Goal: Task Accomplishment & Management: Manage account settings

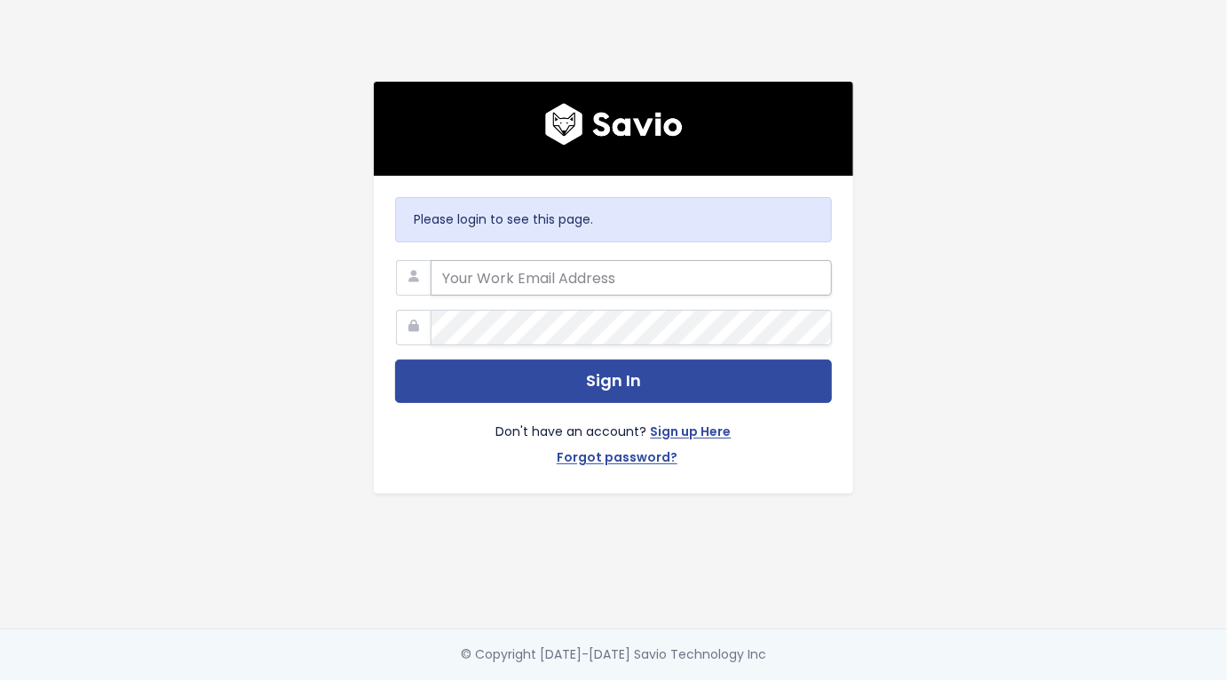
click at [566, 280] on input "email" at bounding box center [631, 278] width 401 height 36
type input "francisco.peleato@toasttab.com"
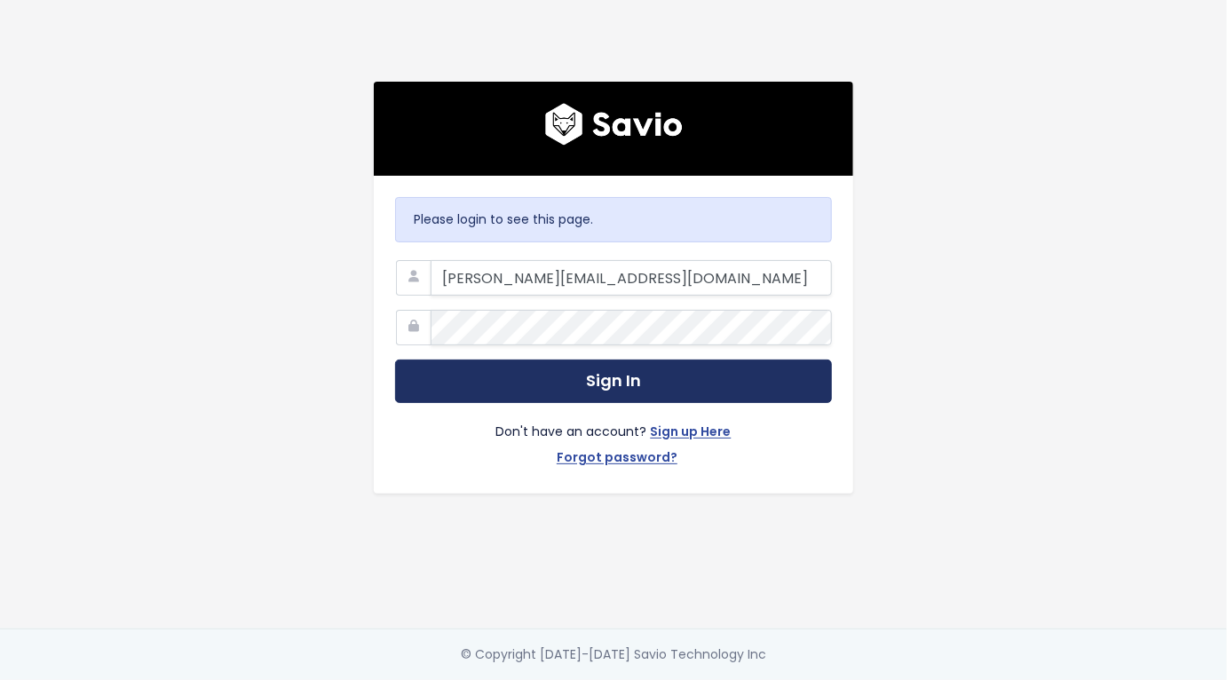
click at [612, 373] on button "Sign In" at bounding box center [613, 382] width 437 height 44
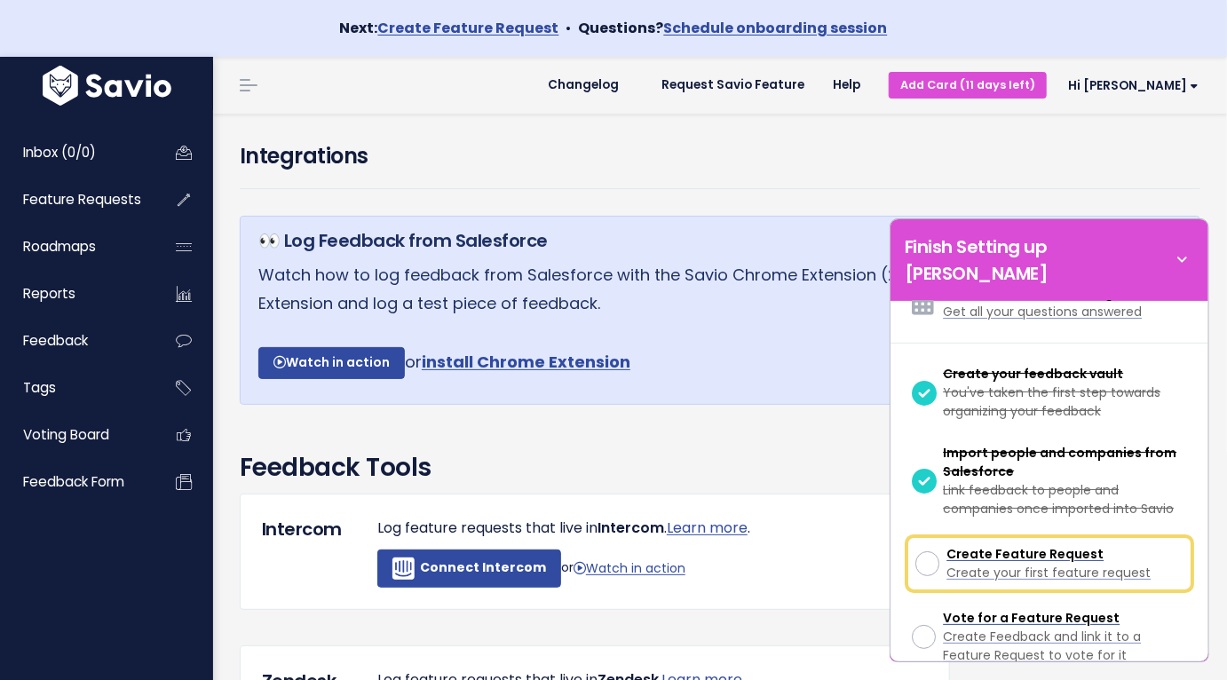
scroll to position [148, 0]
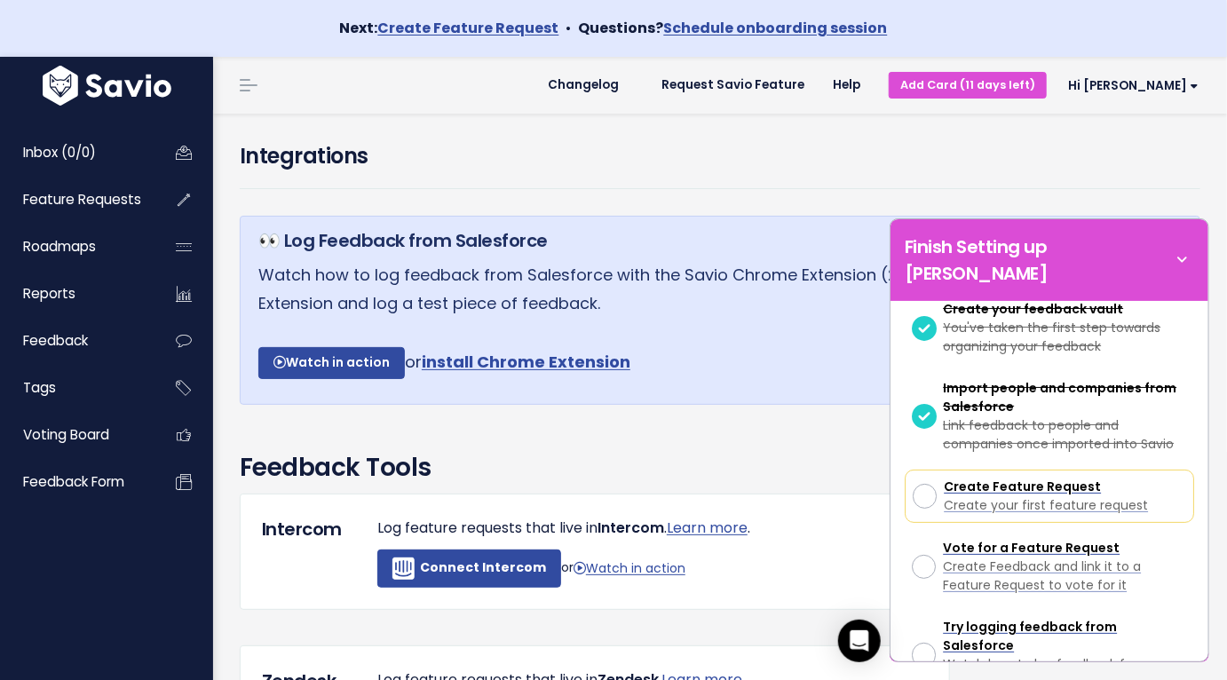
click at [1180, 236] on div "Finish Setting up [PERSON_NAME]" at bounding box center [1050, 260] width 318 height 82
click at [1179, 250] on icon at bounding box center [1182, 260] width 25 height 20
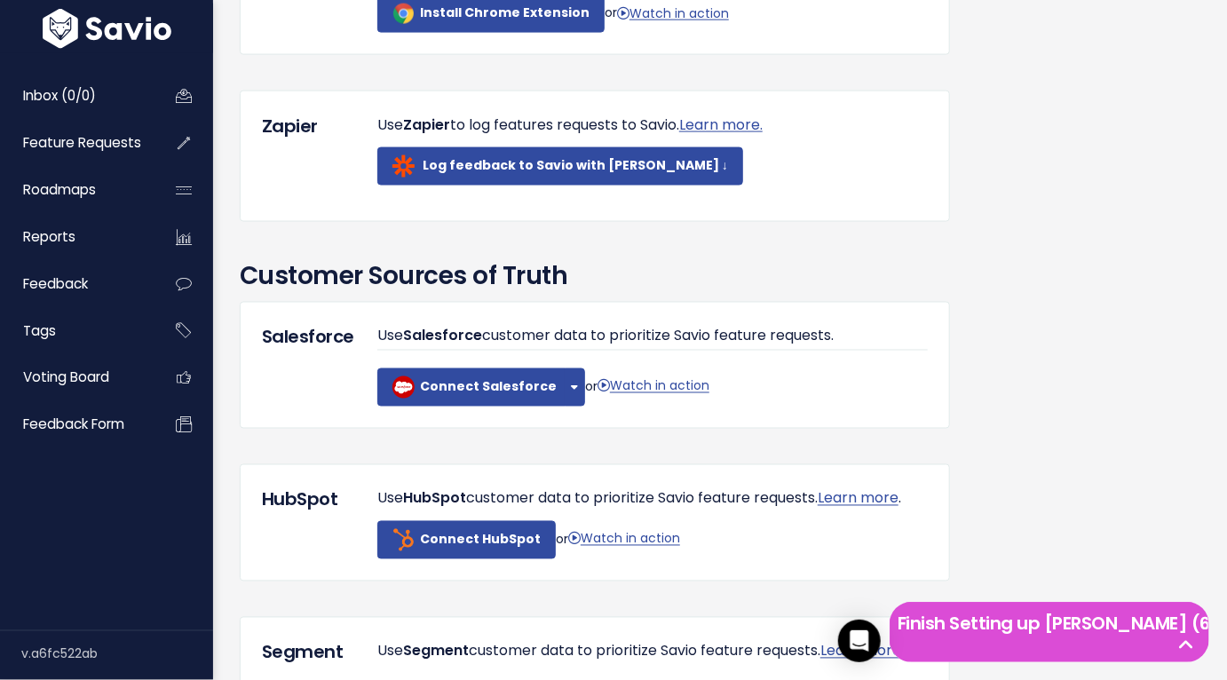
scroll to position [1225, 0]
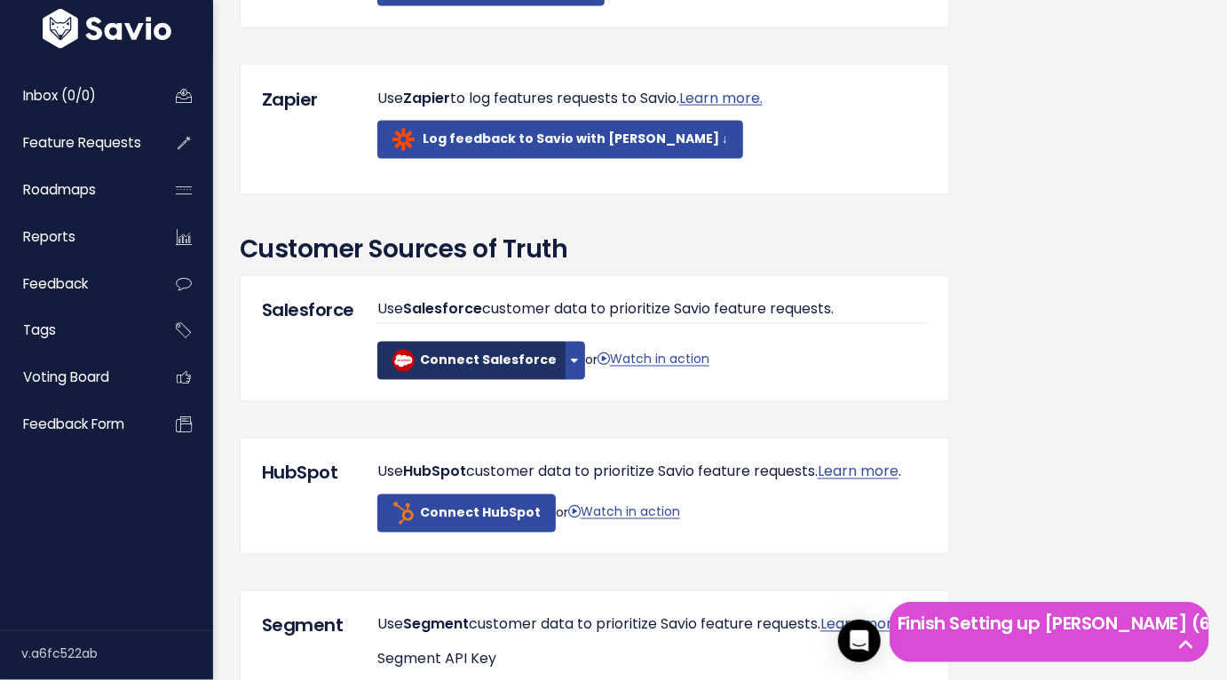
click at [464, 380] on link "Connect Salesforce" at bounding box center [471, 361] width 188 height 38
click at [569, 380] on button "button" at bounding box center [575, 361] width 20 height 38
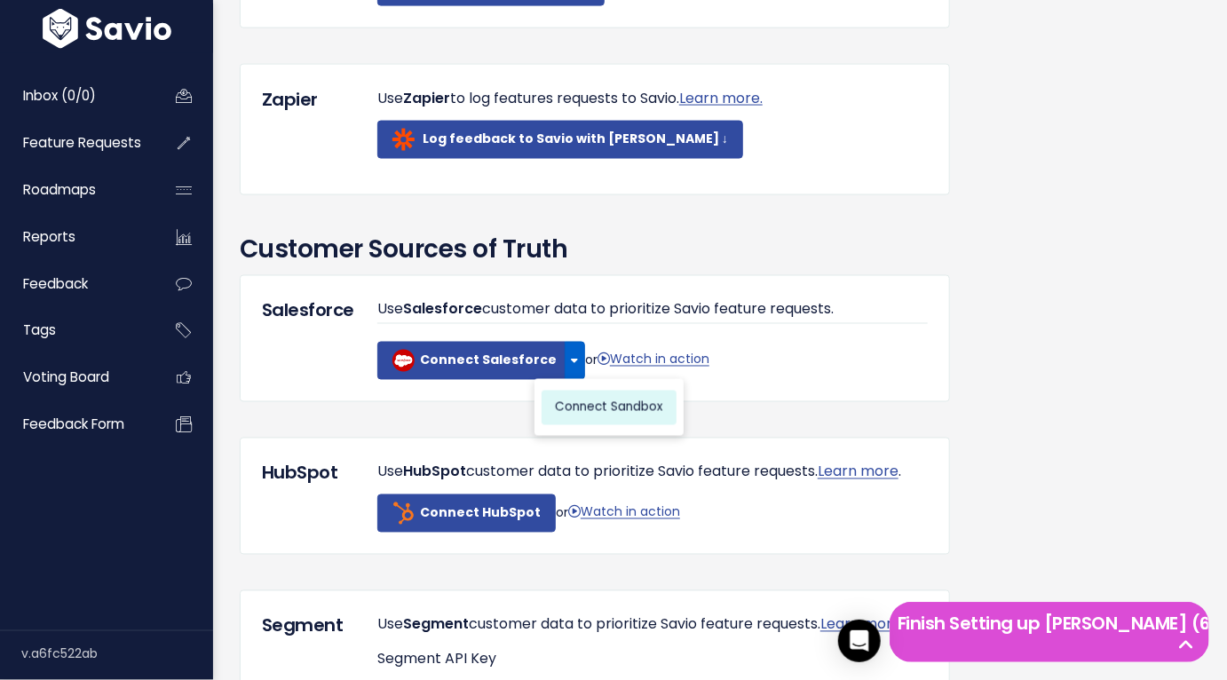
click at [583, 425] on link "Connect Sandbox" at bounding box center [609, 408] width 135 height 35
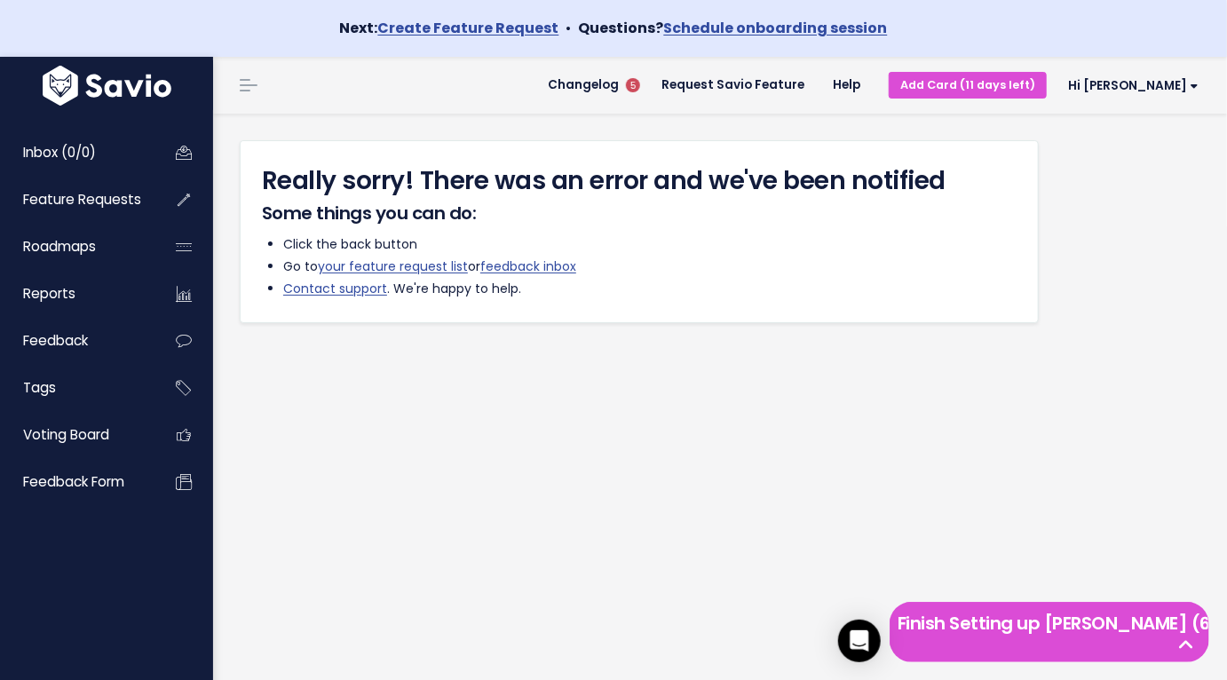
click at [820, 443] on div "Really sorry! There was an error and we've been notified Some things you can do…" at bounding box center [720, 426] width 1014 height 624
click at [1192, 91] on span "Hi [PERSON_NAME]" at bounding box center [1133, 85] width 131 height 13
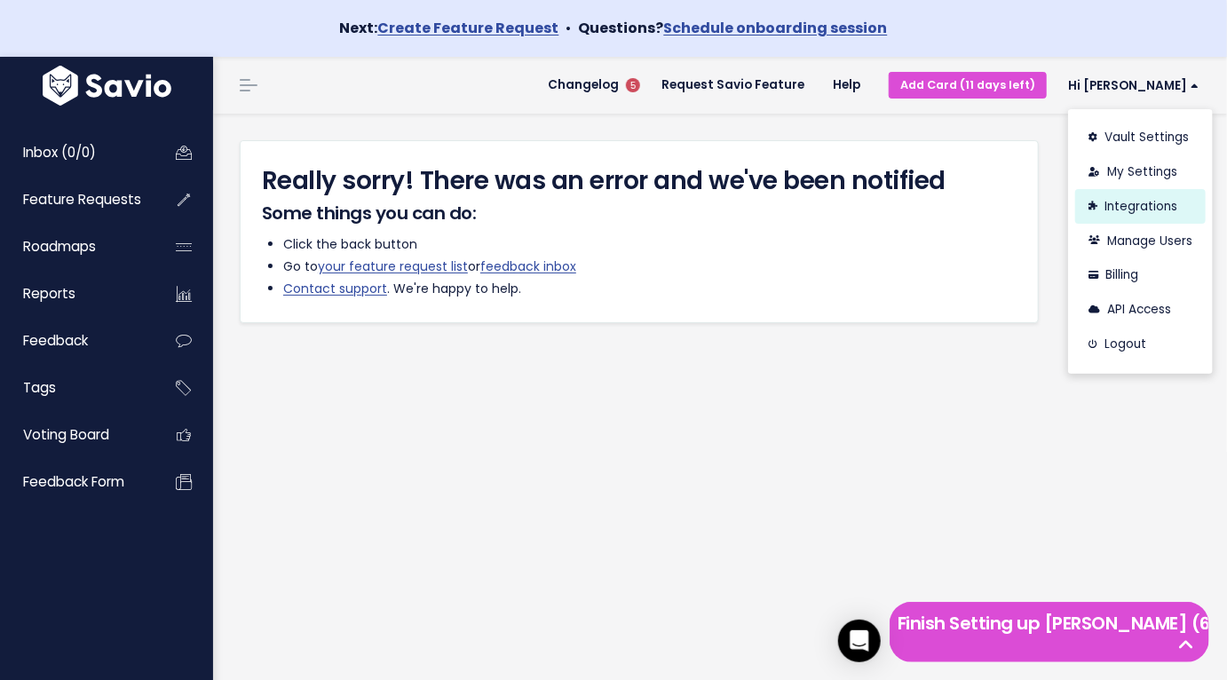
click at [1100, 210] on link "Integrations" at bounding box center [1141, 206] width 131 height 35
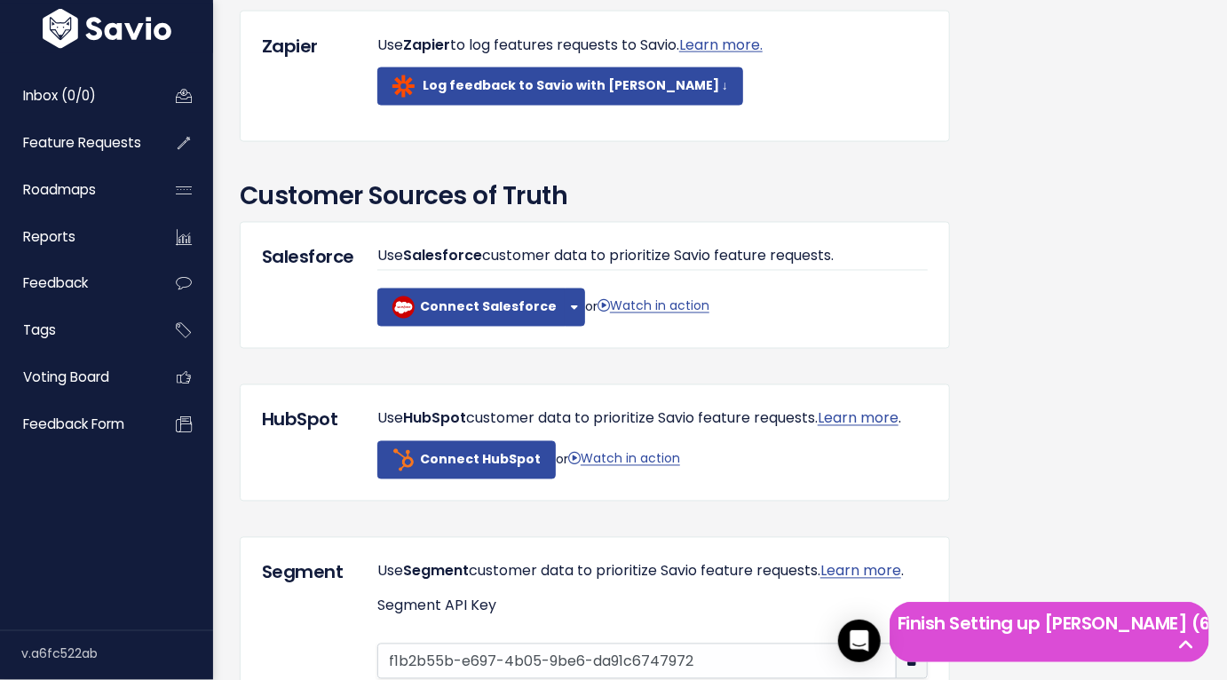
scroll to position [1286, 0]
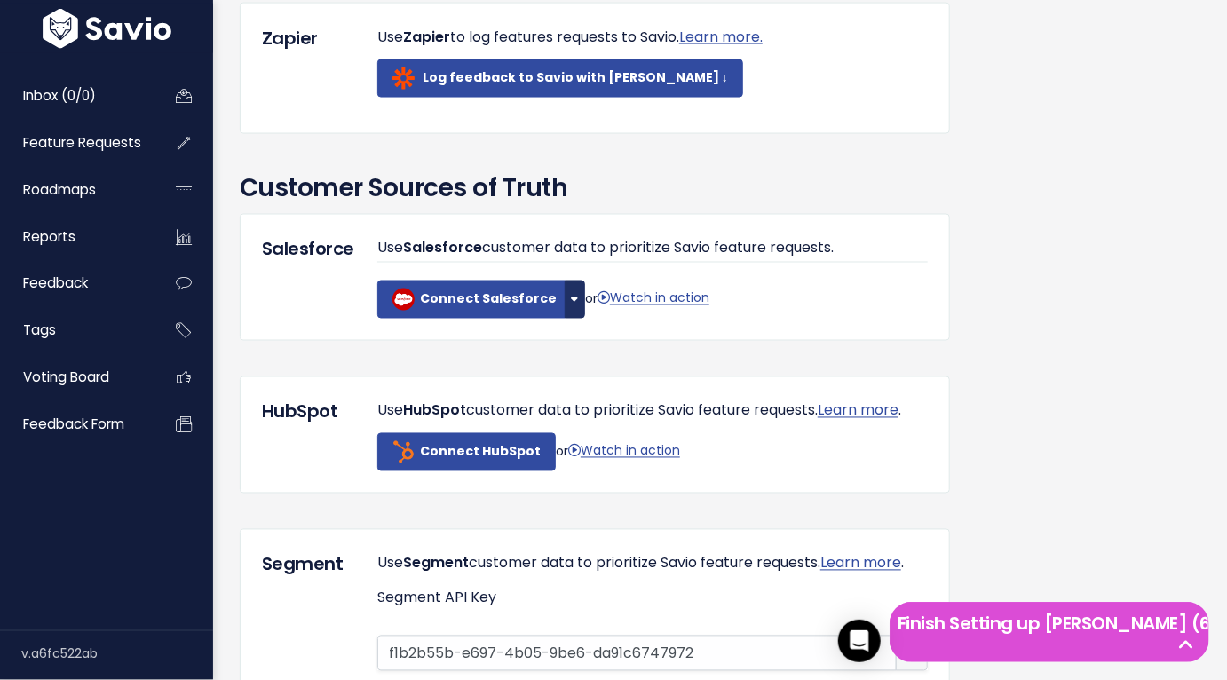
click at [565, 319] on button "button" at bounding box center [575, 300] width 20 height 38
click at [576, 362] on link "Connect Sandbox" at bounding box center [609, 347] width 135 height 35
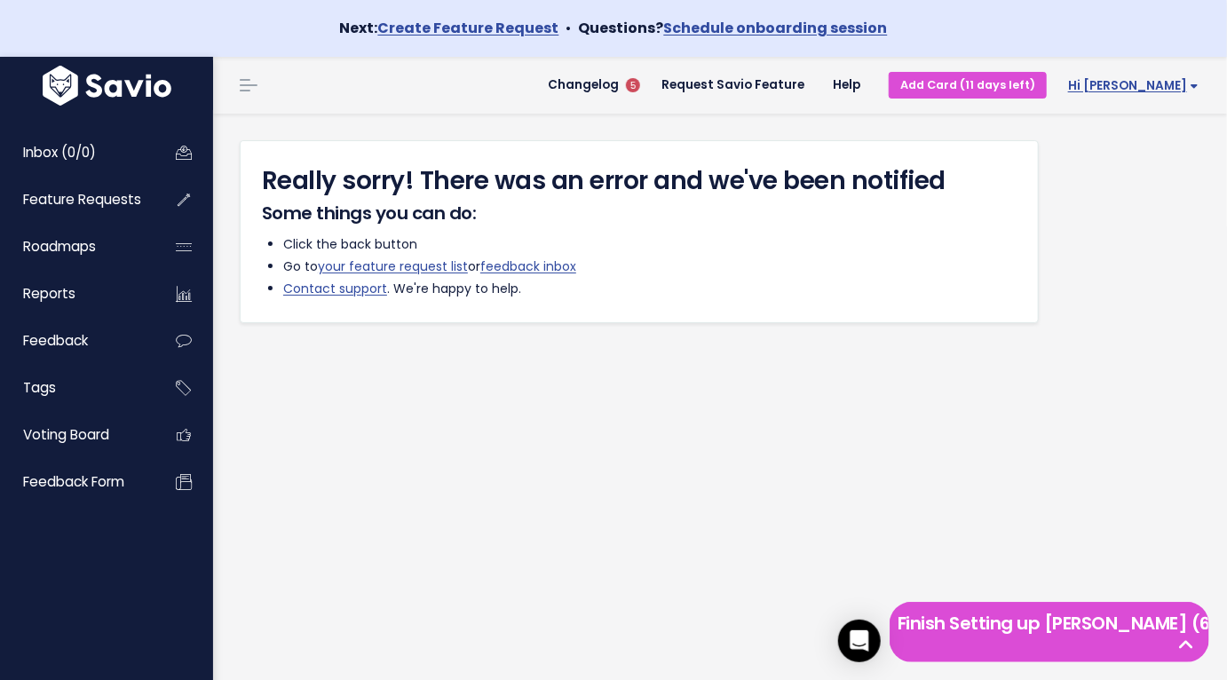
click at [1196, 97] on link "Hi [PERSON_NAME]" at bounding box center [1130, 86] width 166 height 28
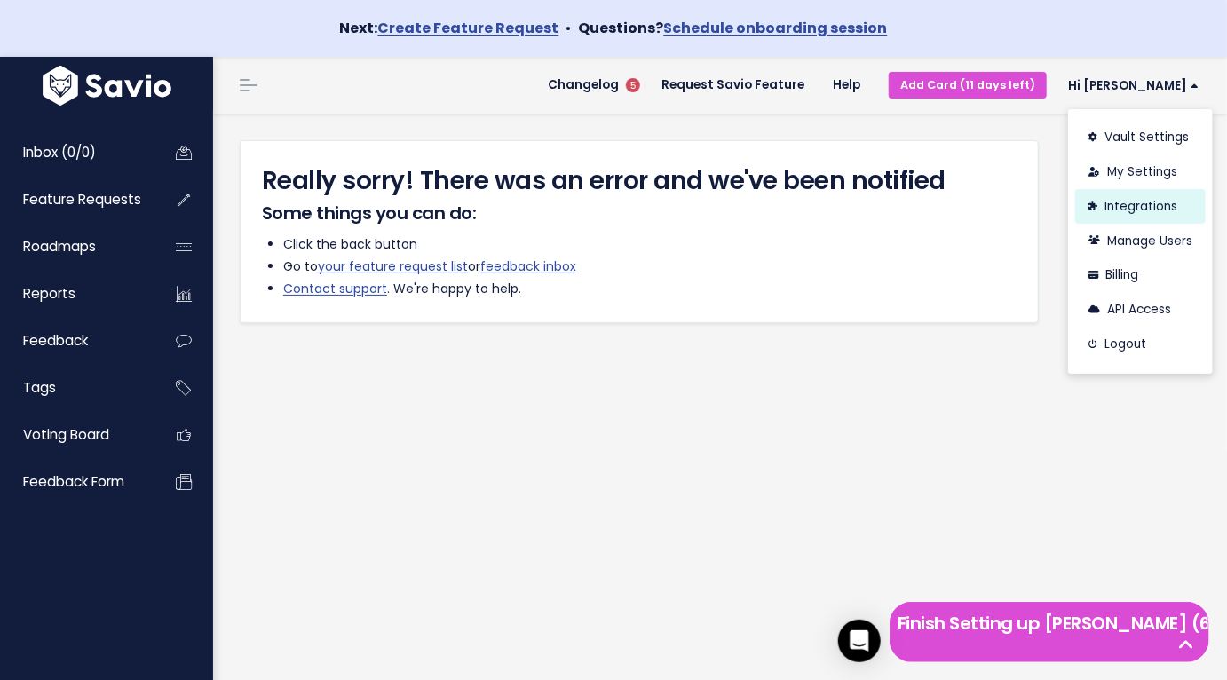
click at [1131, 201] on link "Integrations" at bounding box center [1141, 206] width 131 height 35
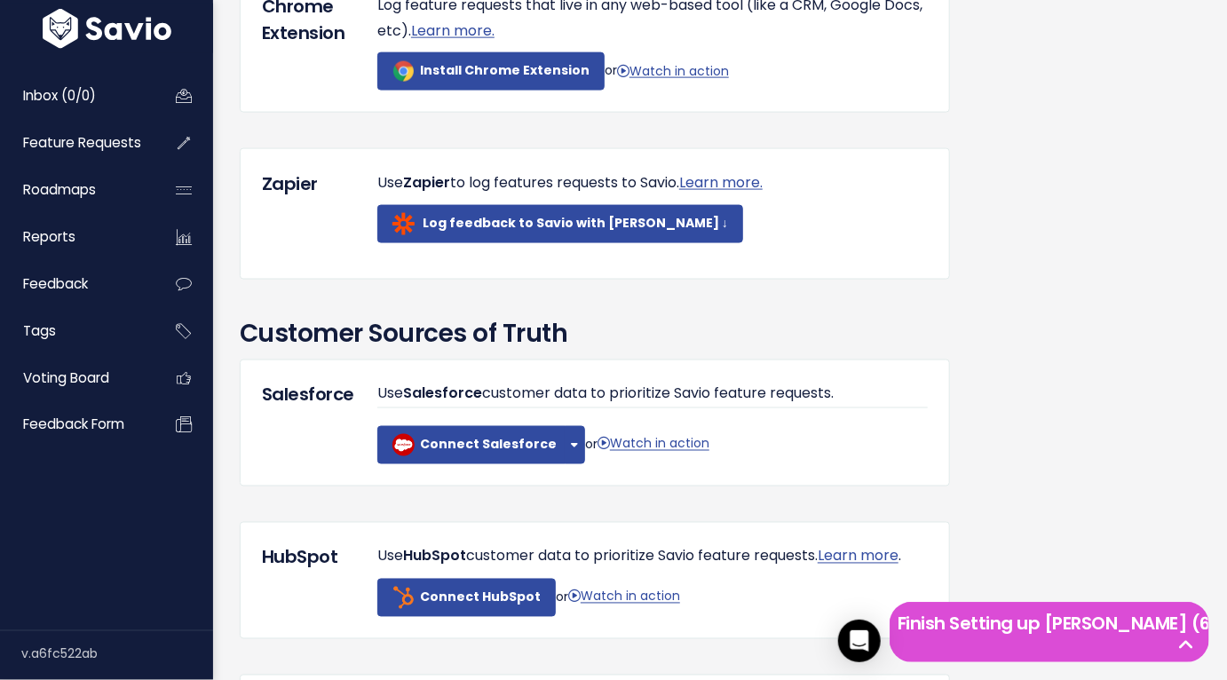
scroll to position [1174, 0]
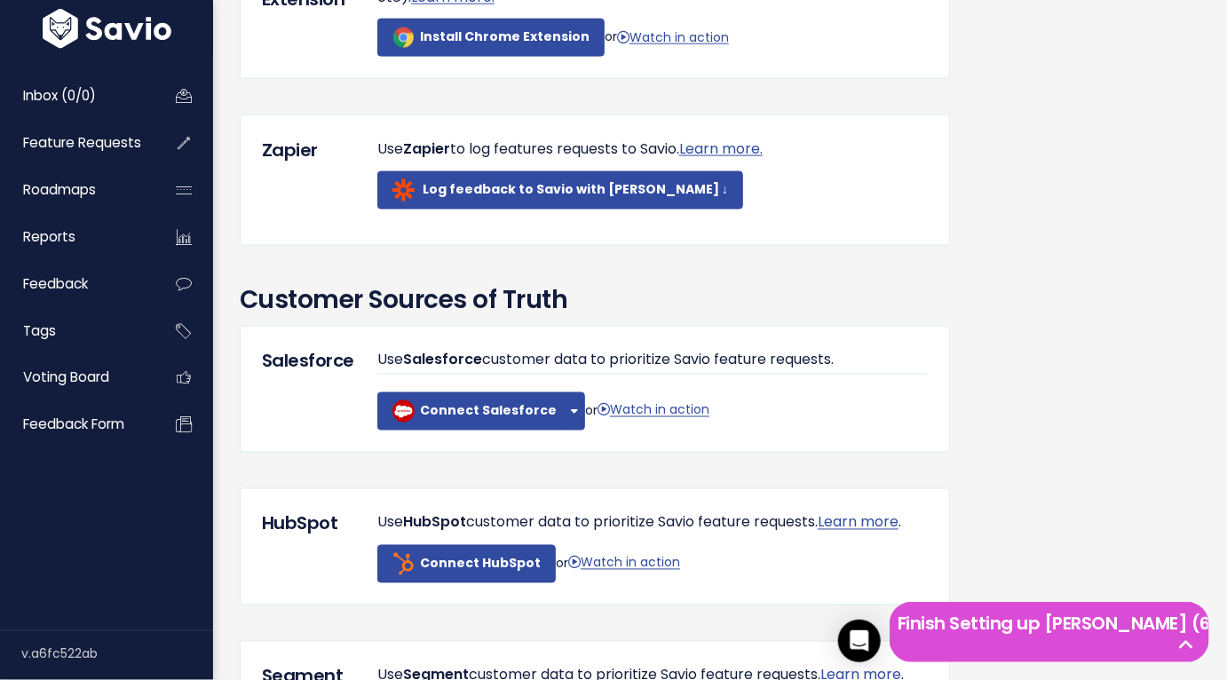
click at [575, 430] on div "Use Salesforce customer data to prioritize Savio feature requests. Connect Sale…" at bounding box center [652, 389] width 577 height 83
click at [568, 430] on button "button" at bounding box center [575, 412] width 20 height 38
click at [571, 465] on link "Connect Sandbox" at bounding box center [609, 458] width 135 height 35
